Goal: Manage account settings

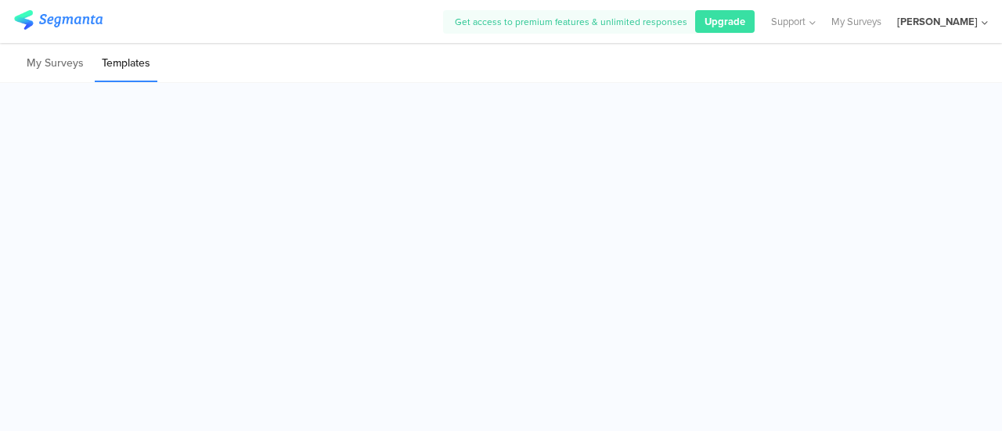
click at [70, 23] on img at bounding box center [58, 20] width 88 height 20
click at [882, 24] on link "My Surveys" at bounding box center [857, 21] width 50 height 43
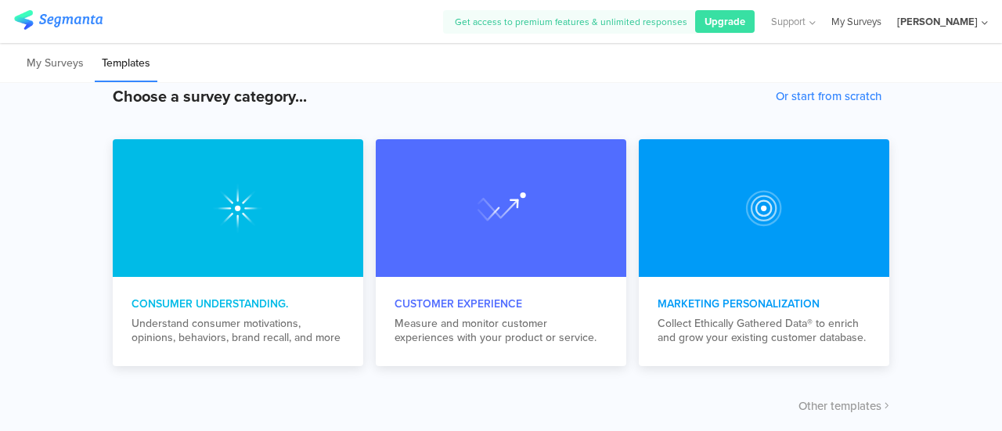
click at [882, 18] on link "My Surveys" at bounding box center [857, 21] width 50 height 43
click at [966, 15] on div "[PERSON_NAME]" at bounding box center [937, 21] width 81 height 15
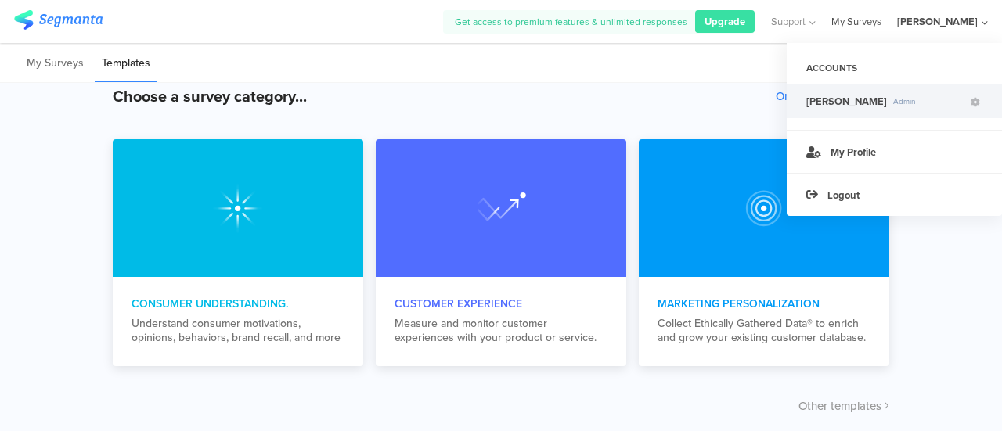
click at [882, 21] on link "My Surveys" at bounding box center [857, 21] width 50 height 43
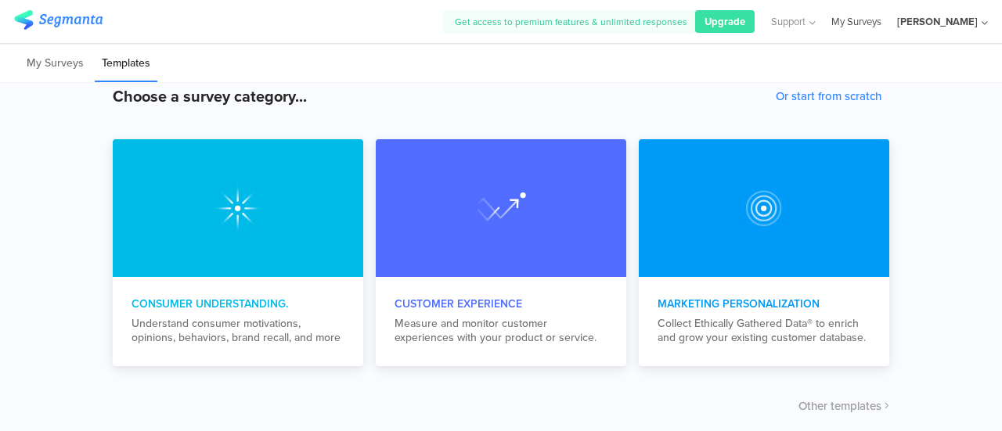
click at [882, 21] on link "My Surveys" at bounding box center [857, 21] width 50 height 43
click at [976, 27] on div "[PERSON_NAME]" at bounding box center [937, 21] width 81 height 15
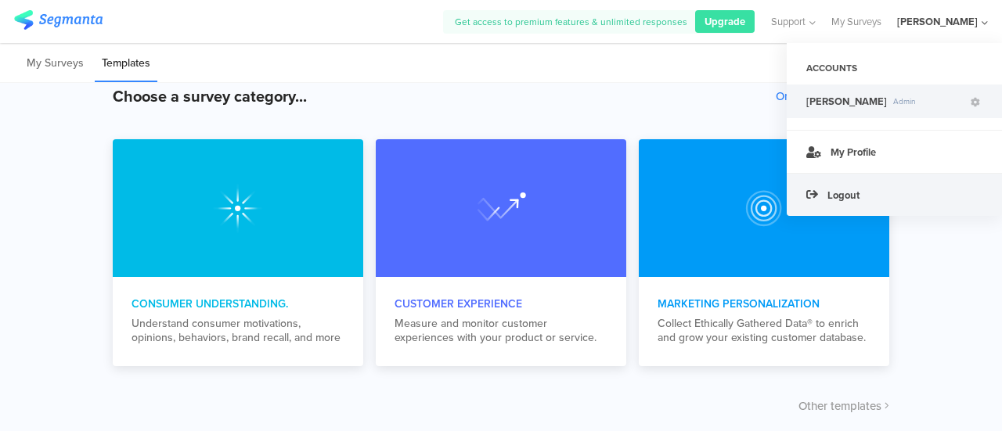
click at [860, 198] on span "Logout" at bounding box center [844, 195] width 32 height 15
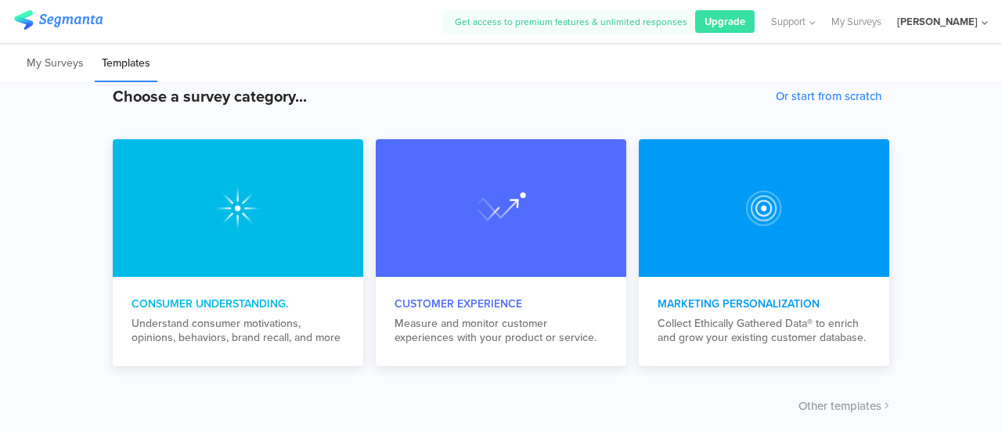
click at [959, 24] on div "[PERSON_NAME]" at bounding box center [937, 21] width 81 height 15
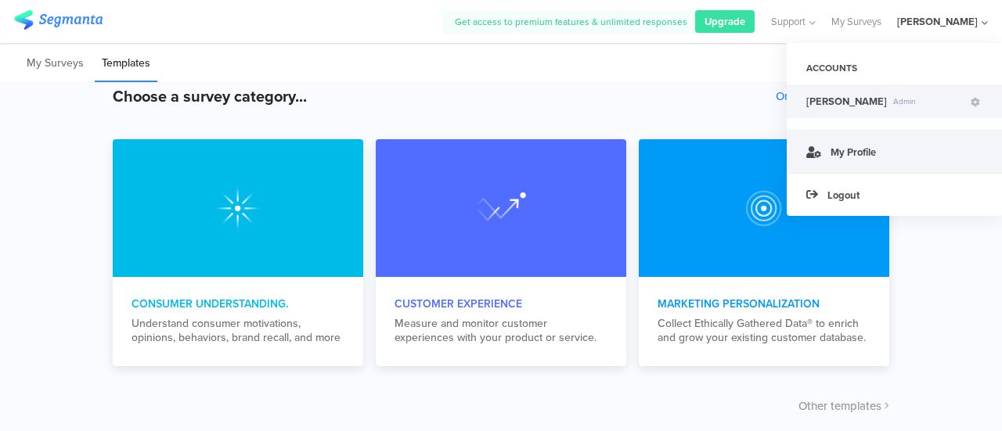
click at [839, 139] on link "My Profile" at bounding box center [894, 151] width 215 height 43
